Goal: Information Seeking & Learning: Stay updated

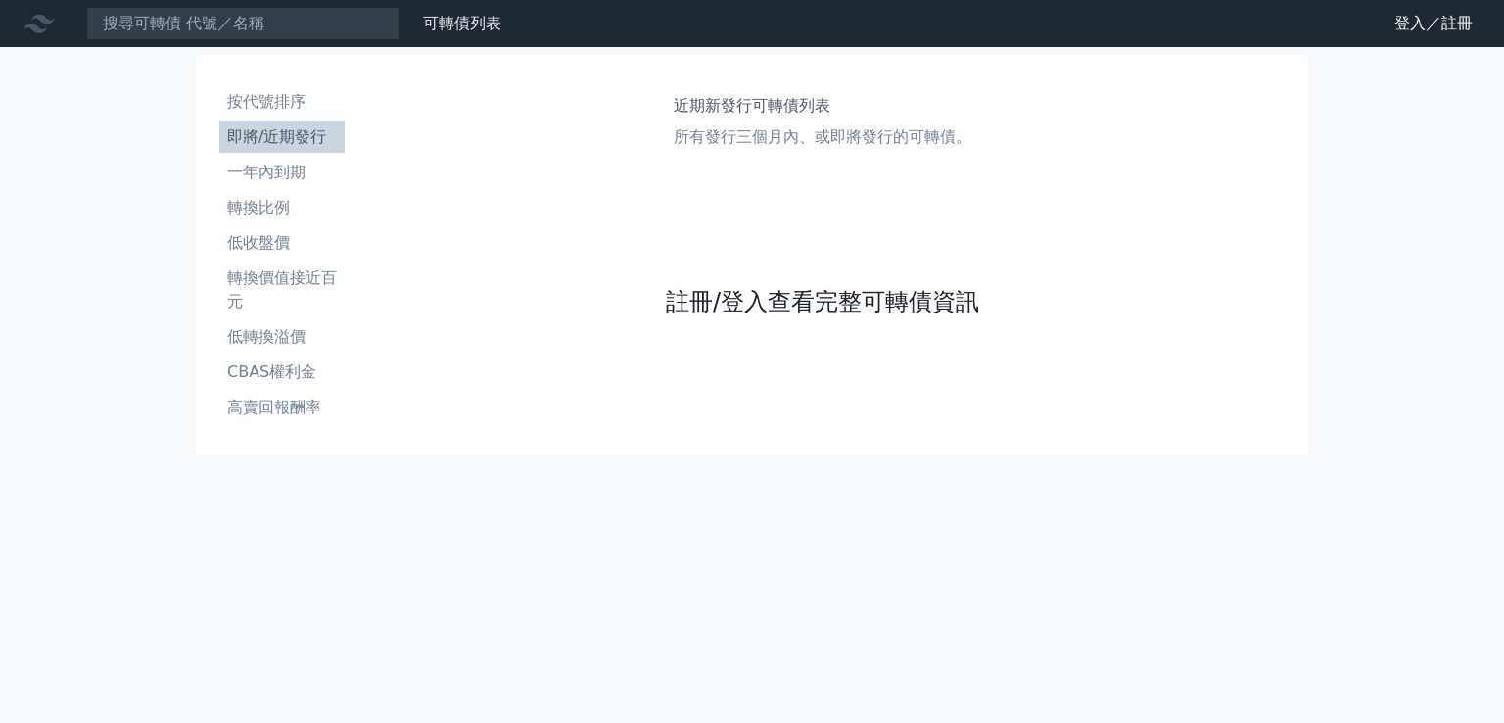
click at [811, 291] on link "註冊/登入查看完整可轉債資訊" at bounding box center [822, 301] width 313 height 31
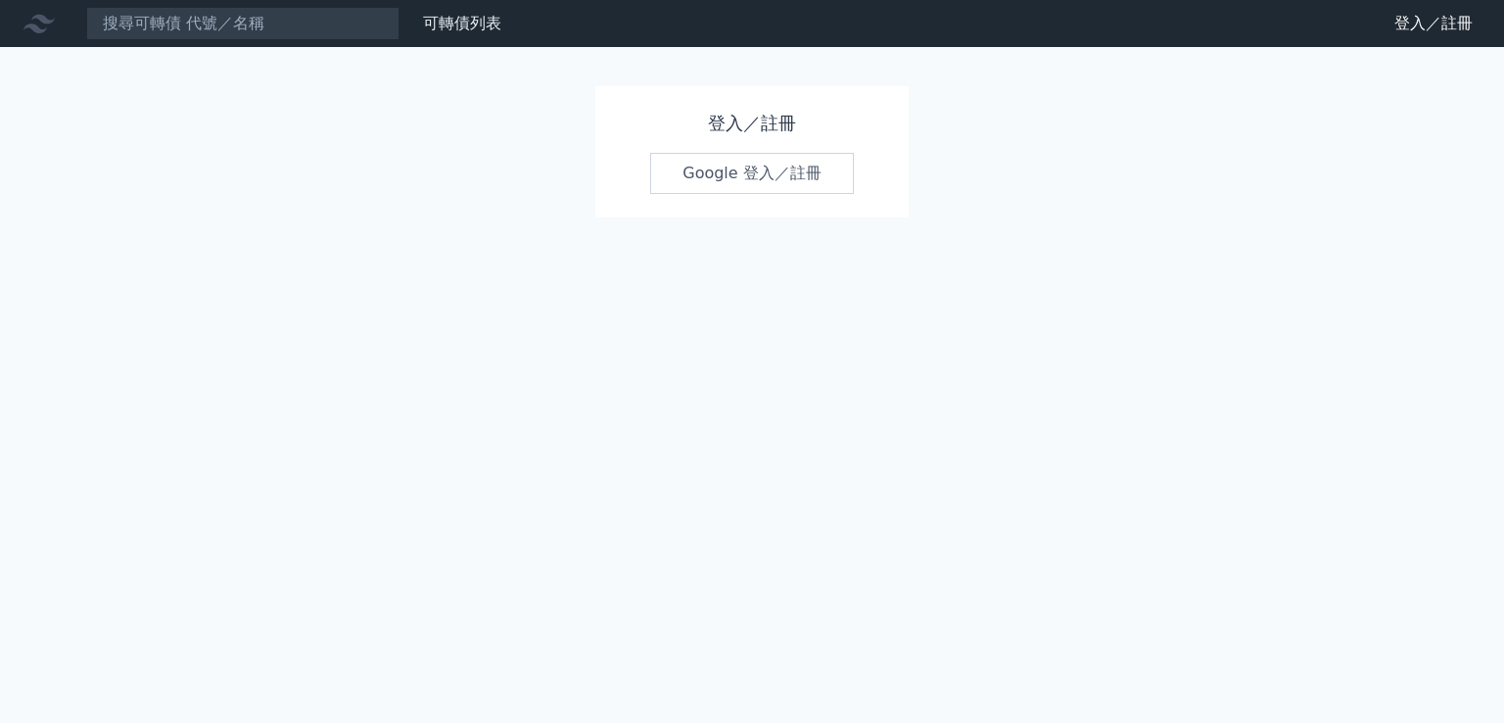
click at [411, 222] on div "可轉債列表 財務數據 可轉債列表 財務數據 登入／註冊 登入／註冊 登入／註冊 Google 登入／註冊" at bounding box center [752, 361] width 1504 height 723
click at [701, 173] on link "Google 登入／註冊" at bounding box center [752, 173] width 204 height 41
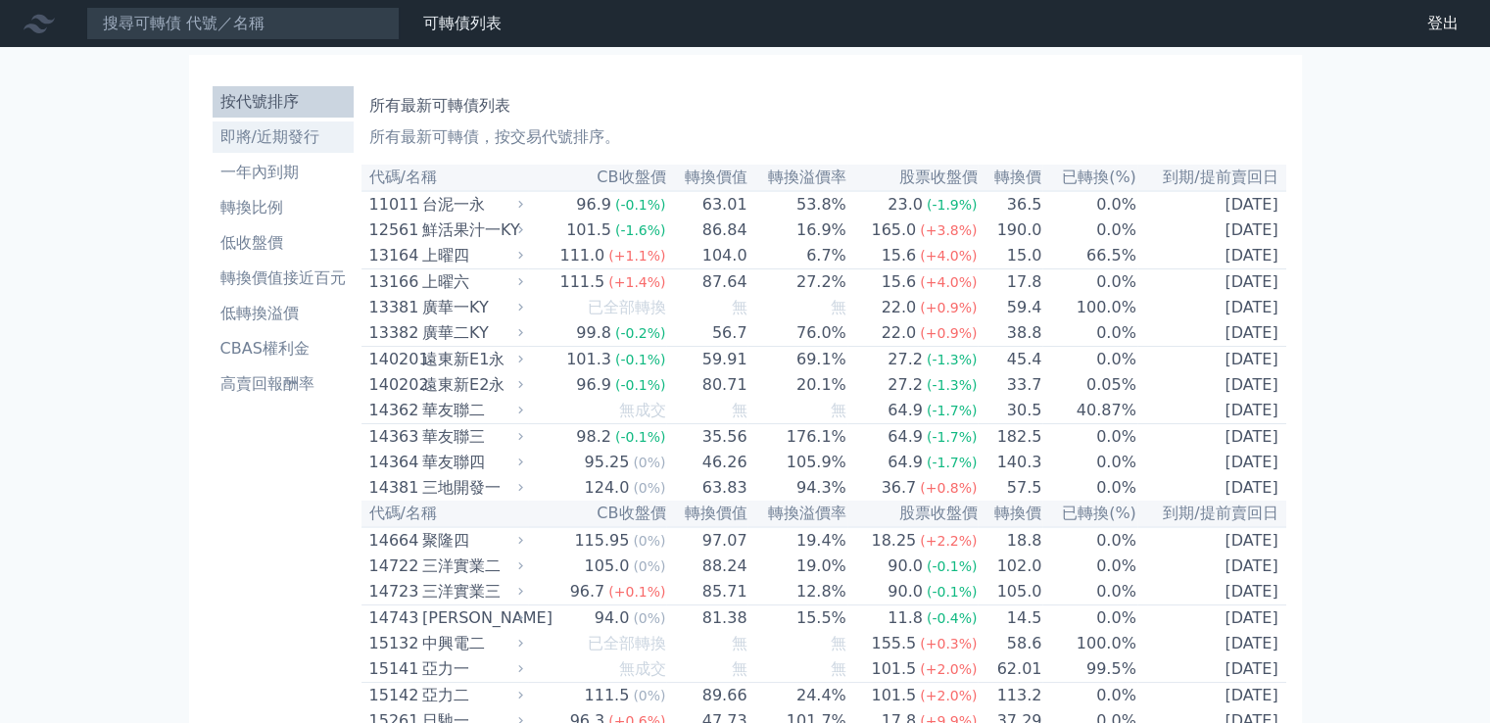
click at [262, 147] on li "即將/近期發行" at bounding box center [283, 137] width 141 height 24
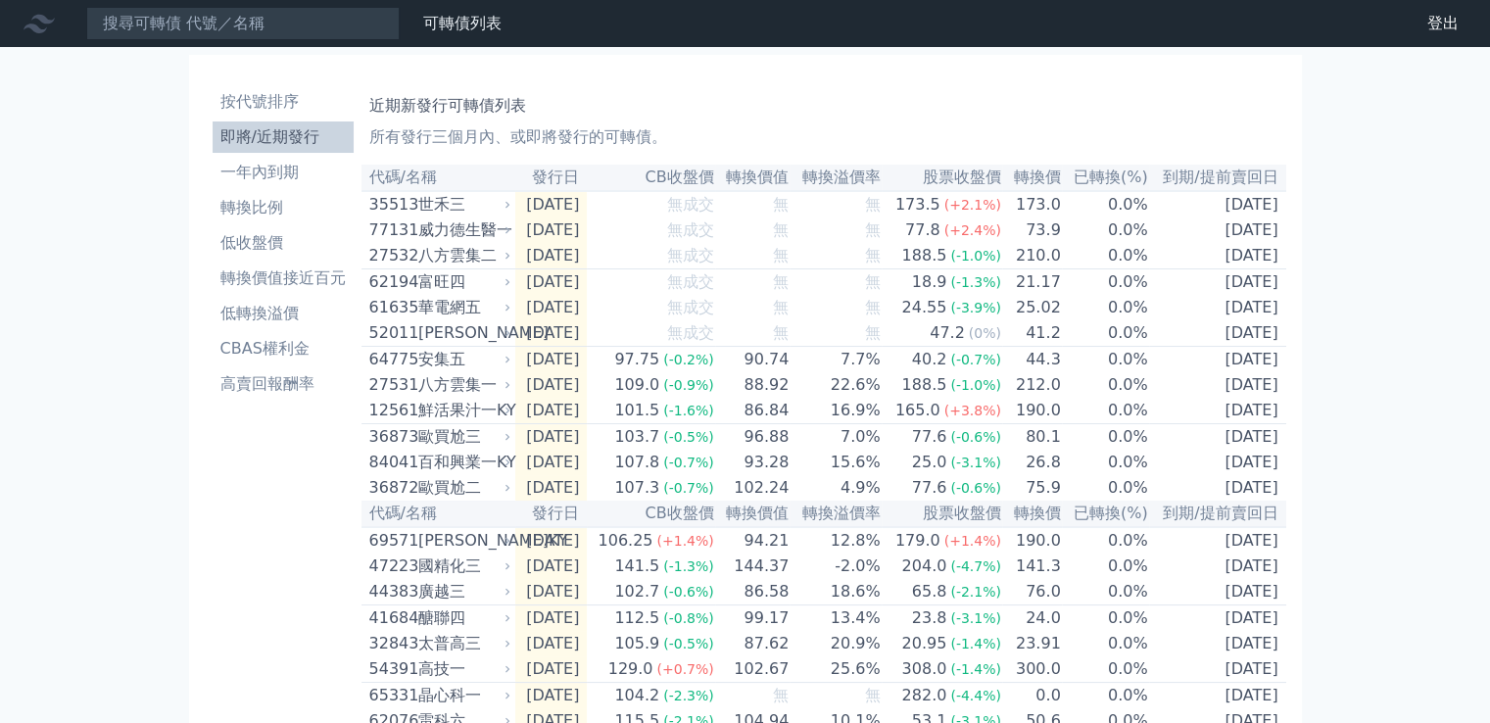
click at [269, 517] on div "按代號排序 即將/近期發行 一年內到期 轉換比例 低收盤價 轉換價值接近百元 低轉換溢價 CBAS權利金 高賣回報酬率" at bounding box center [283, 715] width 157 height 1275
click at [278, 107] on li "按代號排序" at bounding box center [283, 102] width 141 height 24
